Goal: Information Seeking & Learning: Learn about a topic

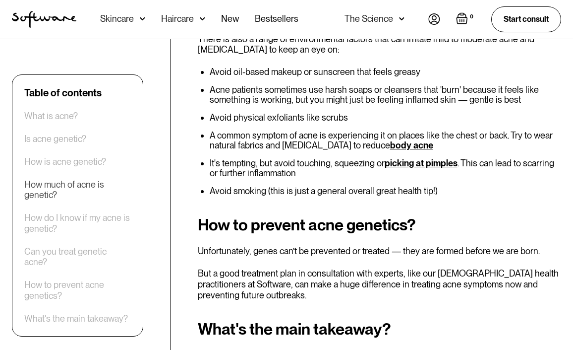
click at [84, 190] on div "How much of acne is genetic?" at bounding box center [77, 189] width 107 height 21
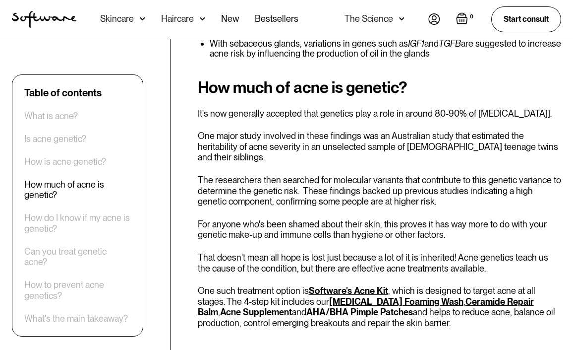
scroll to position [1329, 0]
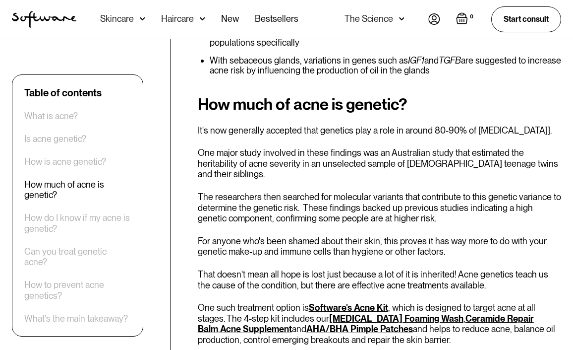
click at [80, 209] on div "Table of contents What is acne? Is acne genetic? How is acne genetic? How much …" at bounding box center [77, 205] width 107 height 237
click at [80, 212] on div "Table of contents What is acne? Is acne genetic? How is acne genetic? How much …" at bounding box center [77, 205] width 107 height 237
click at [94, 214] on div "How do I know if my acne is genetic?" at bounding box center [77, 223] width 107 height 21
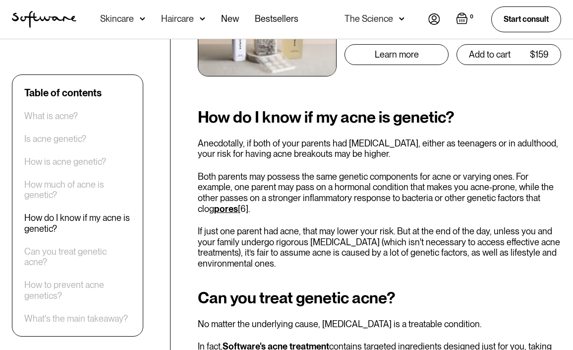
scroll to position [1704, 0]
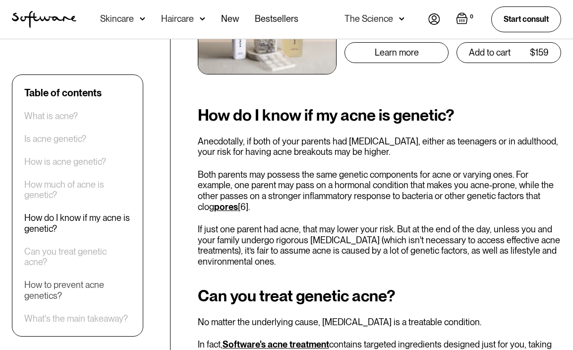
click at [60, 284] on div "How to prevent acne genetics?" at bounding box center [77, 290] width 107 height 21
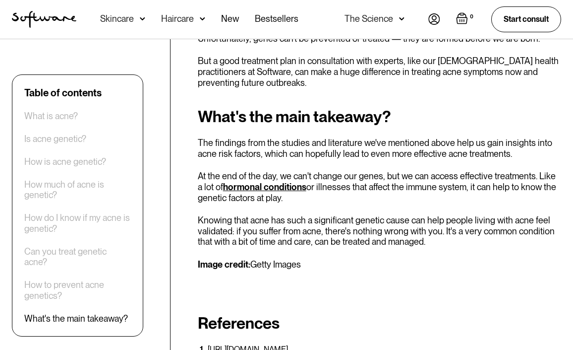
scroll to position [2670, 0]
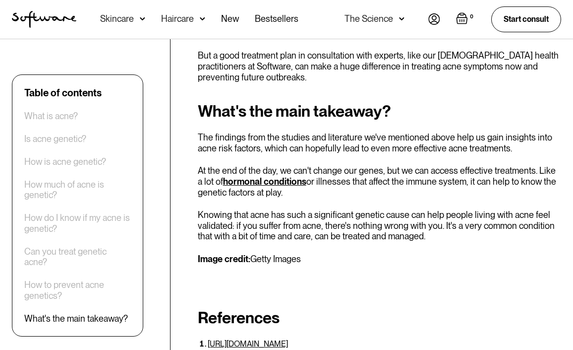
click at [278, 176] on link "hormonal conditions" at bounding box center [264, 181] width 83 height 10
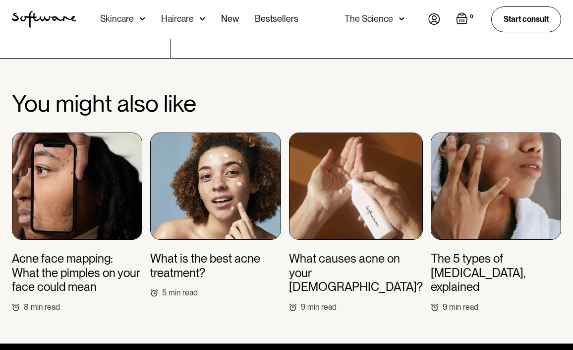
scroll to position [3947, 0]
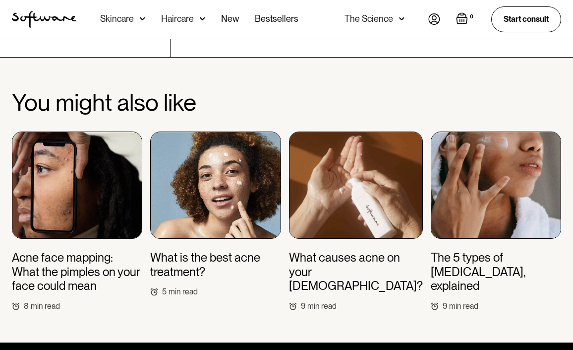
click at [71, 136] on img at bounding box center [77, 184] width 130 height 107
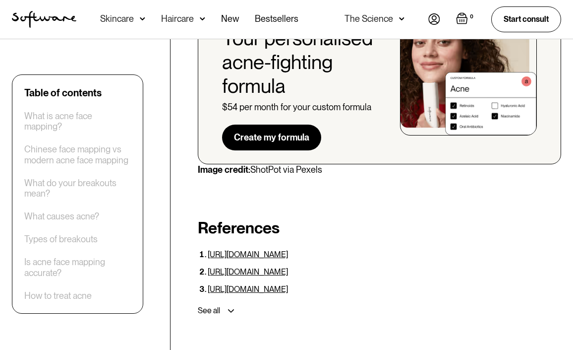
scroll to position [3370, 0]
